Goal: Navigation & Orientation: Understand site structure

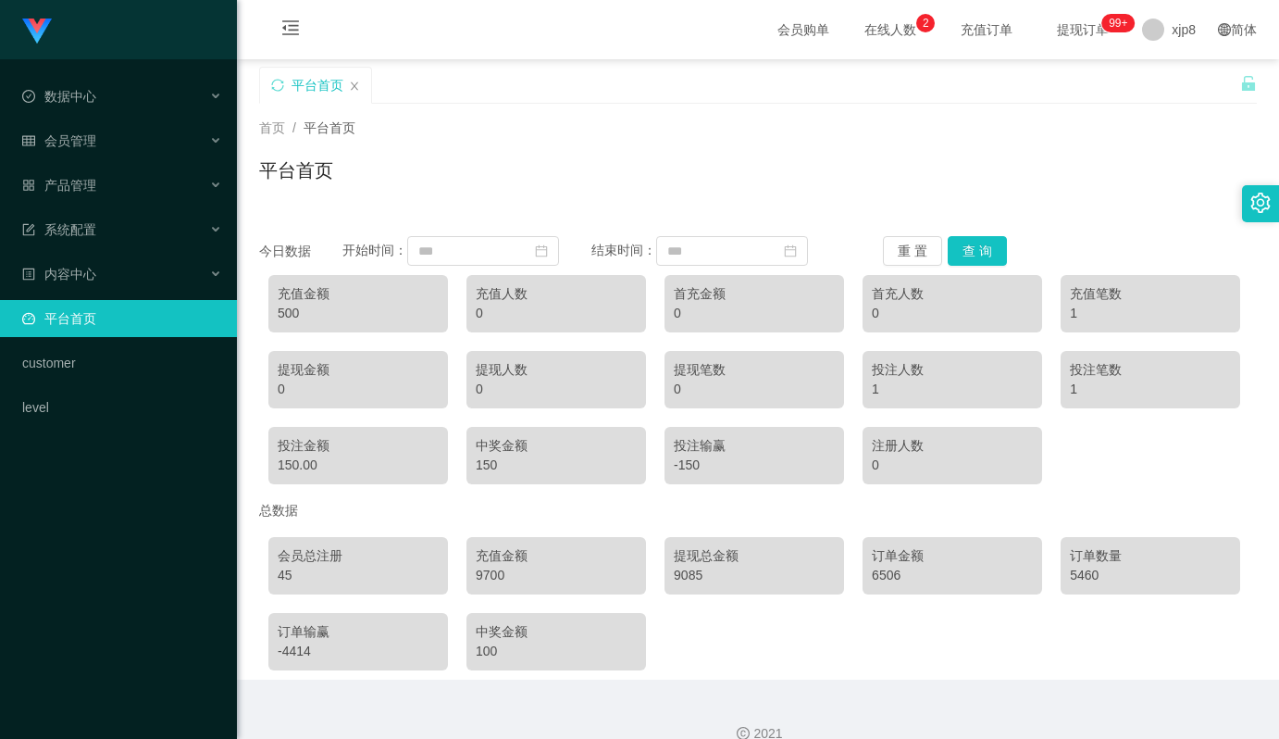
click at [855, 31] on span "在线人数 0 1 2 3 4 5 6 7 8 9 0 1 2 3 4 5 6 7 8 9 0 1 2 3 4 5 6 7 8 9" at bounding box center [890, 29] width 70 height 13
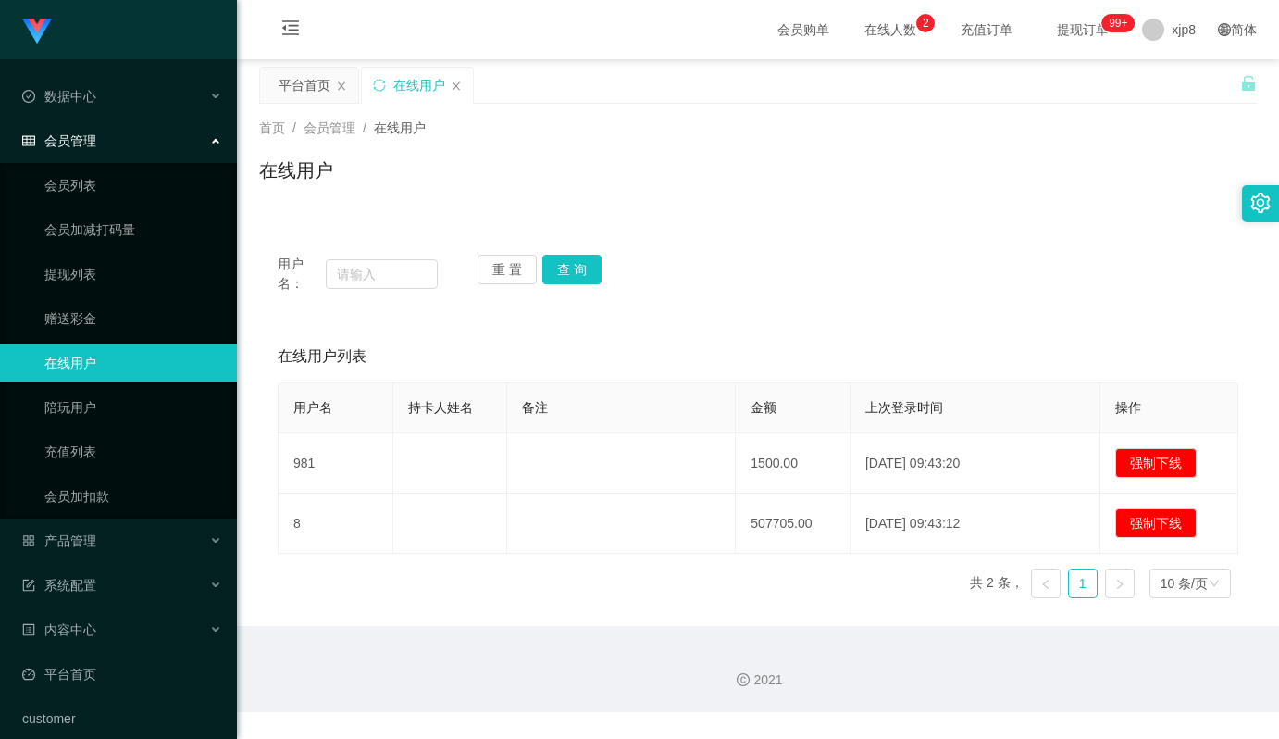
click at [111, 149] on div "会员管理" at bounding box center [118, 140] width 237 height 37
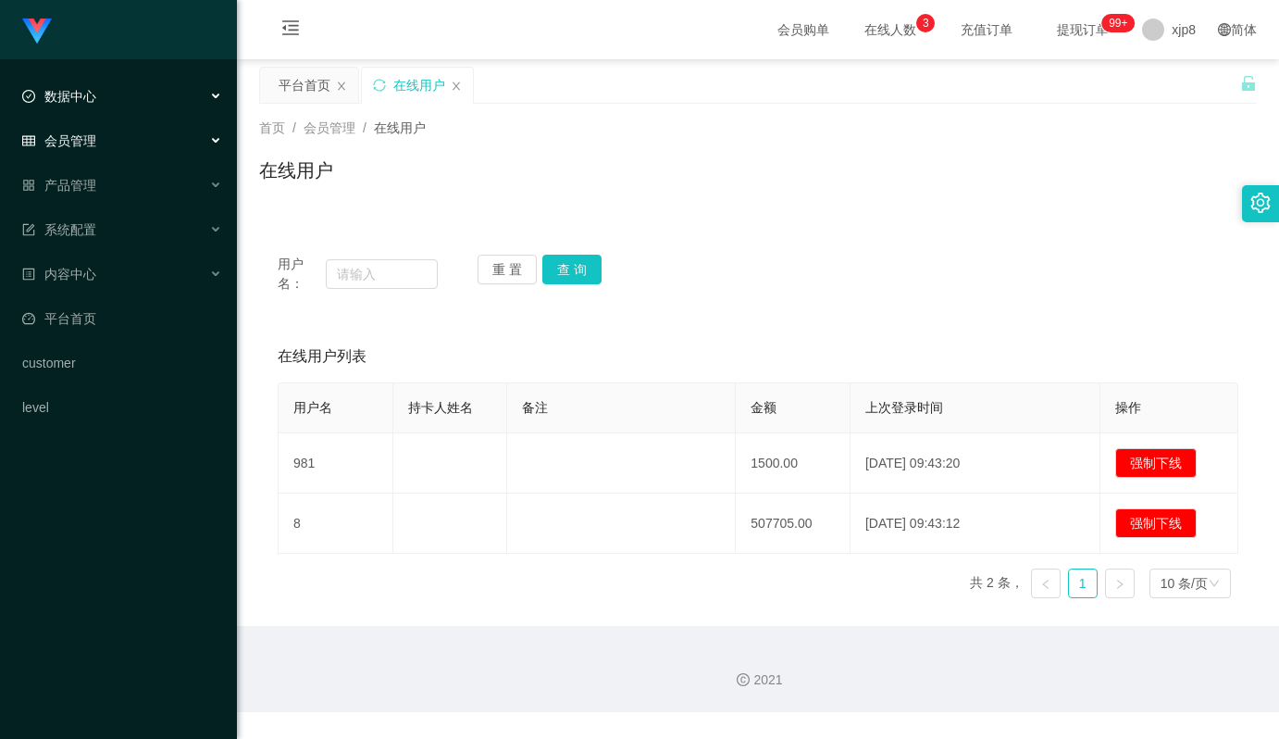
click at [146, 101] on div "数据中心" at bounding box center [118, 96] width 237 height 37
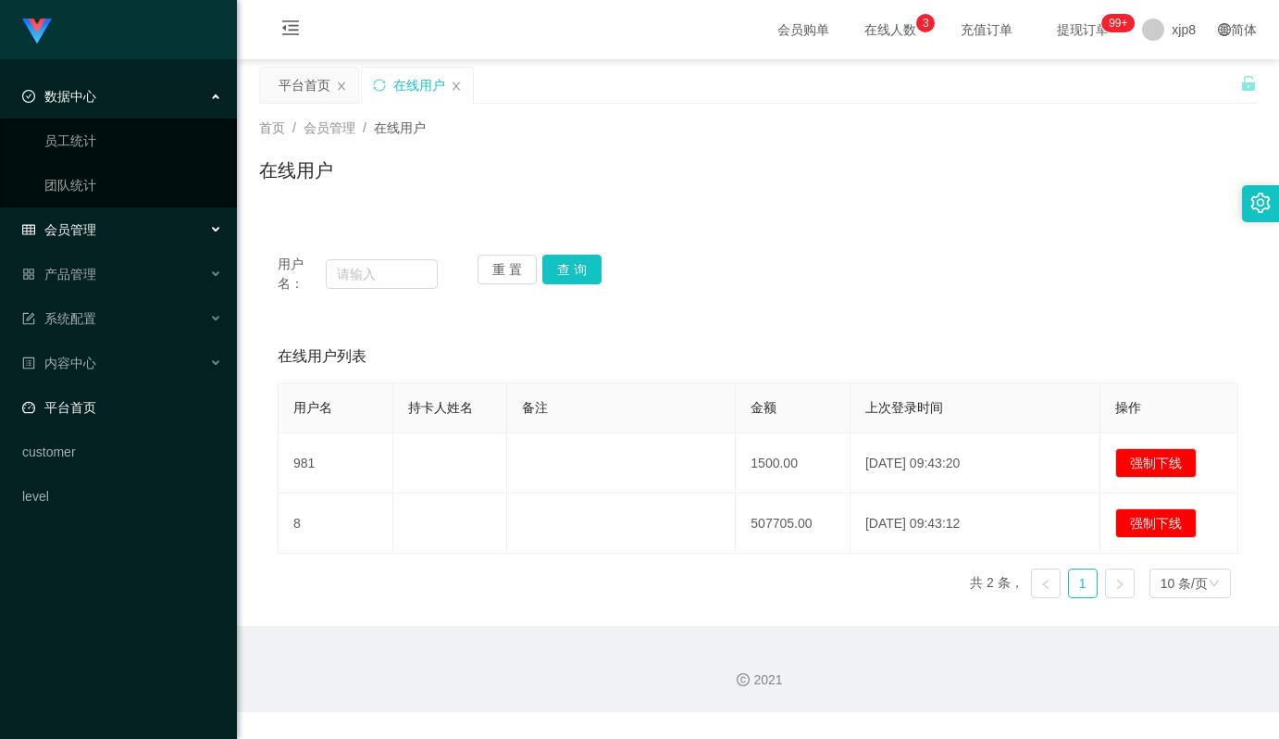
click at [144, 417] on link "平台首页" at bounding box center [122, 407] width 200 height 37
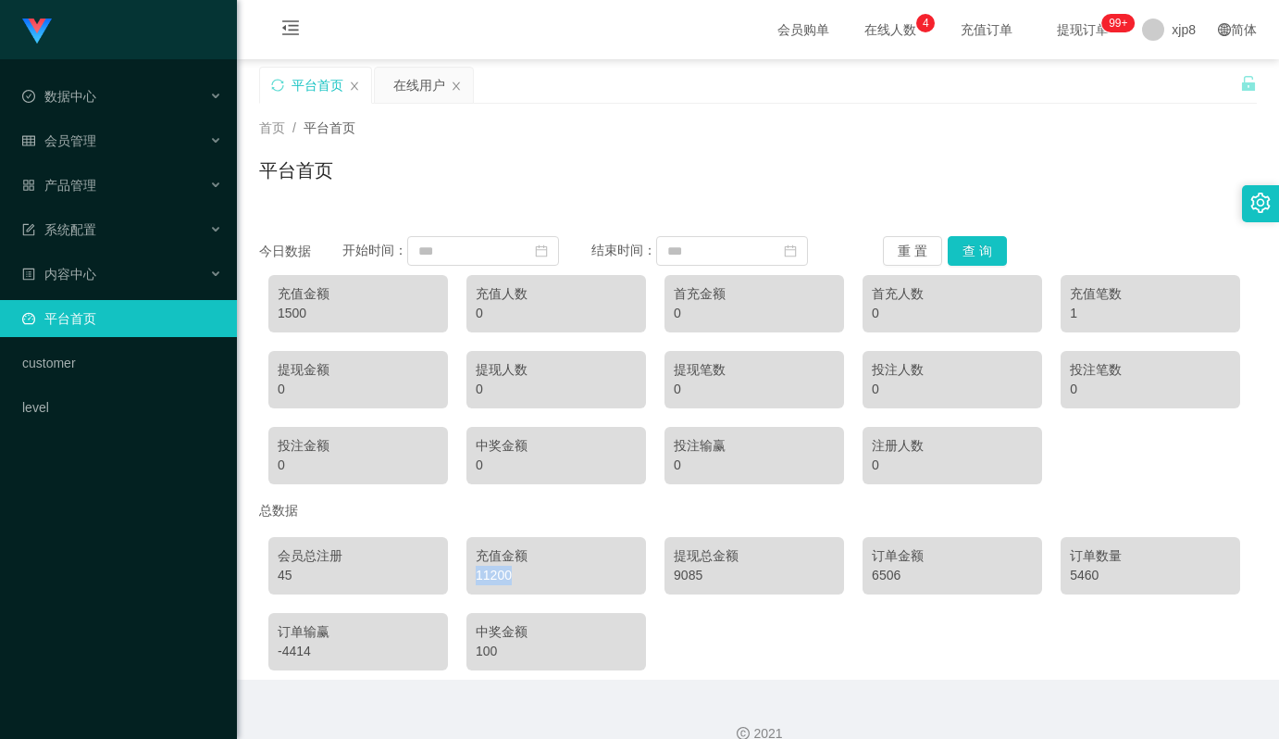
click at [489, 575] on div "11200" at bounding box center [556, 575] width 161 height 19
click at [488, 575] on div "11200" at bounding box center [556, 575] width 161 height 19
